Goal: Transaction & Acquisition: Obtain resource

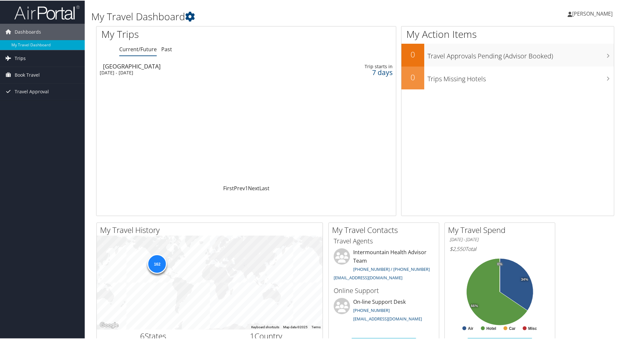
click at [33, 62] on link "Trips" at bounding box center [42, 58] width 85 height 16
click at [30, 78] on link "Past Trips" at bounding box center [42, 81] width 85 height 10
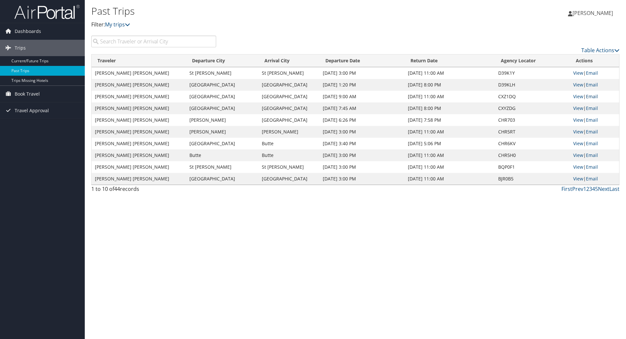
click at [595, 96] on link "Email" at bounding box center [592, 96] width 12 height 6
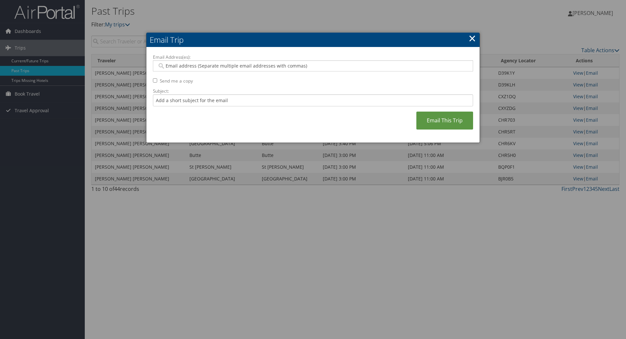
click at [345, 60] on div at bounding box center [313, 65] width 320 height 11
click at [344, 66] on input "Email Address(es):" at bounding box center [312, 66] width 311 height 7
type input "trevor.watson@imail.org"
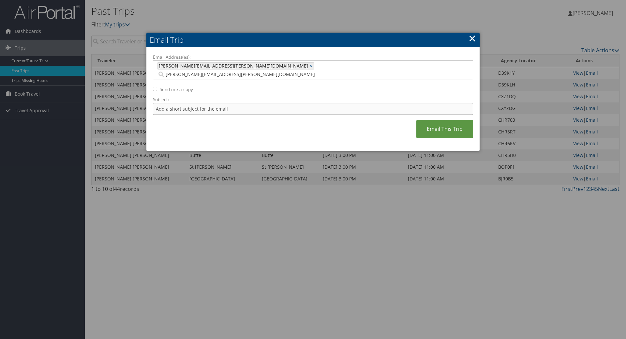
click at [333, 103] on input "Subject:" at bounding box center [313, 109] width 320 height 12
type input "trevor.watson@imail.org"
click at [343, 87] on div "Email Address(es): trevor.watson@imail.org trevor.watson@imail.org × Send me a …" at bounding box center [313, 99] width 320 height 91
click at [444, 120] on link "Email This Trip" at bounding box center [444, 129] width 57 height 18
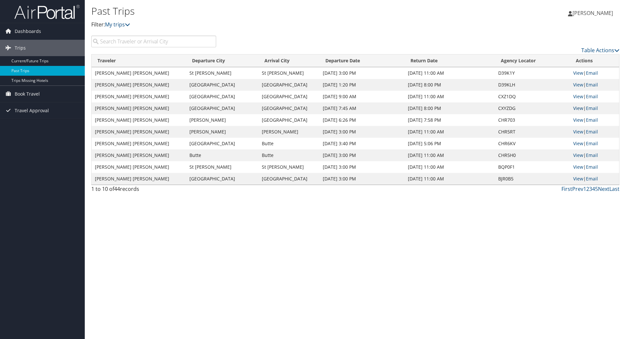
click at [575, 108] on link "View" at bounding box center [578, 108] width 10 height 6
click at [576, 108] on link "View" at bounding box center [578, 108] width 10 height 6
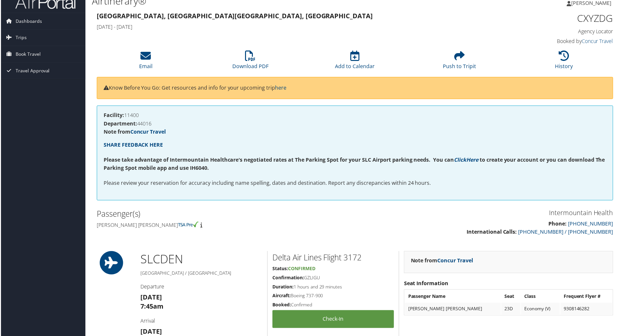
scroll to position [6, 0]
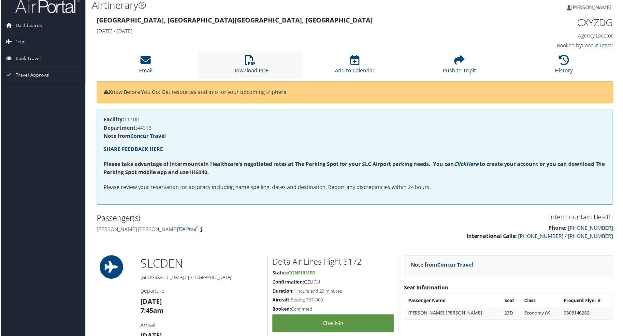
click at [241, 72] on link "Download PDF" at bounding box center [250, 67] width 36 height 16
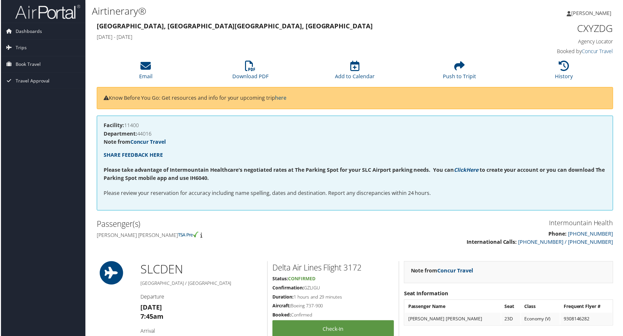
click at [410, 152] on p "SHARE FEEDBACK HERE" at bounding box center [355, 156] width 505 height 8
